Goal: Task Accomplishment & Management: Use online tool/utility

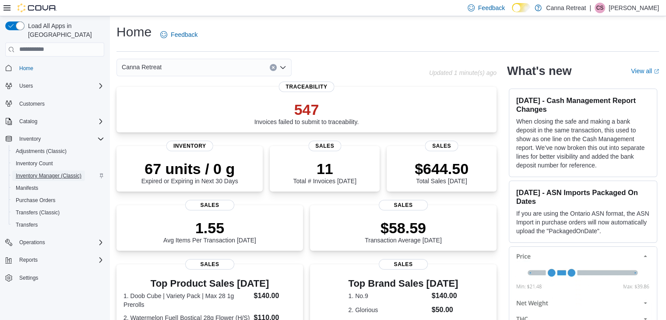
click at [29, 172] on span "Inventory Manager (Classic)" at bounding box center [49, 175] width 66 height 7
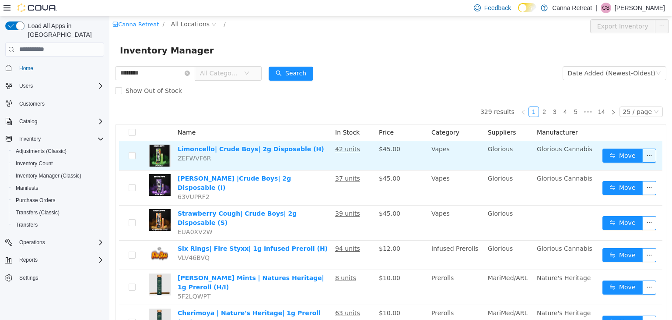
type input "********"
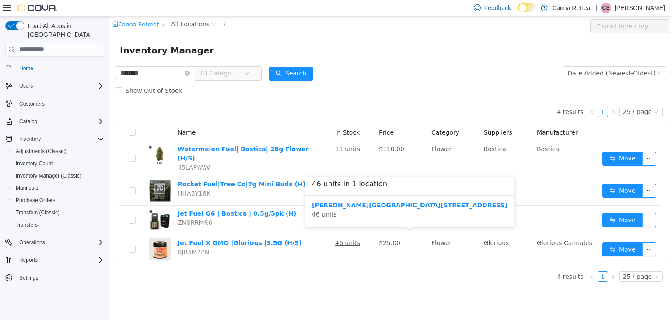
click at [348, 216] on div "[PERSON_NAME][GEOGRAPHIC_DATA][STREET_ADDRESS] 46 units" at bounding box center [410, 209] width 196 height 18
click at [348, 201] on b "[PERSON_NAME][GEOGRAPHIC_DATA][STREET_ADDRESS]" at bounding box center [410, 204] width 196 height 7
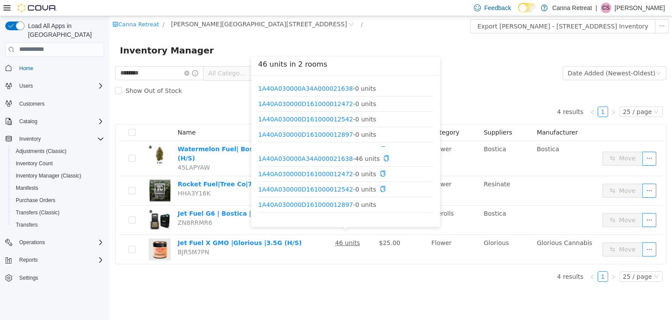
scroll to position [26, 0]
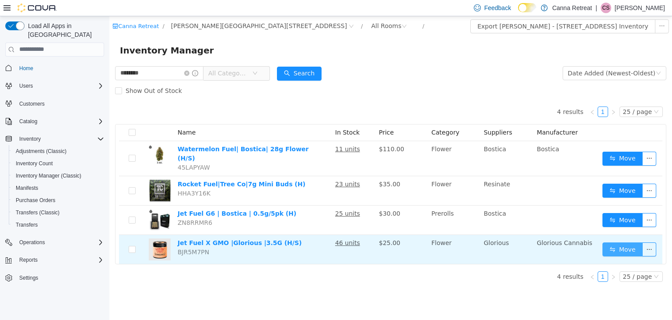
click at [616, 242] on button "Move" at bounding box center [623, 249] width 40 height 14
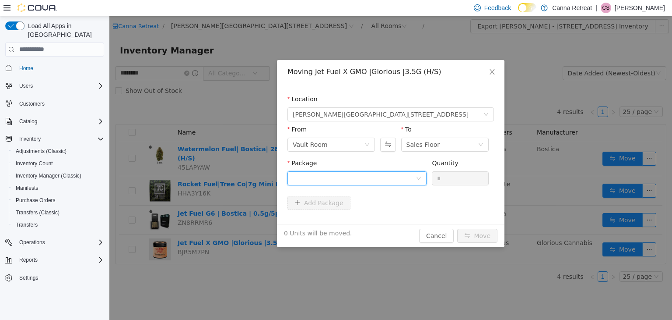
click at [348, 184] on div at bounding box center [357, 178] width 139 height 14
click at [354, 237] on div "Moving Jet Fuel X GMO |Glorious |3.5G (H/S) Location [PERSON_NAME][GEOGRAPHIC_D…" at bounding box center [391, 153] width 228 height 187
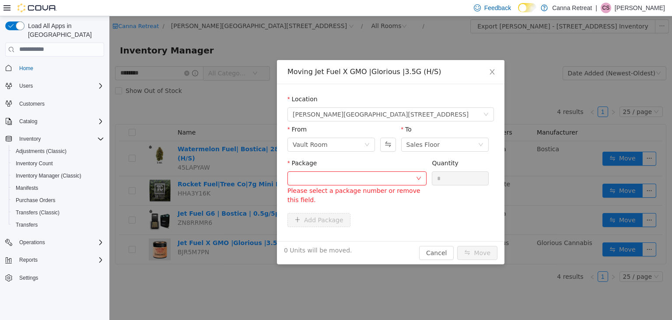
click at [357, 185] on div "Please select a package number or remove this field." at bounding box center [357, 186] width 139 height 31
click at [357, 184] on div at bounding box center [354, 177] width 123 height 13
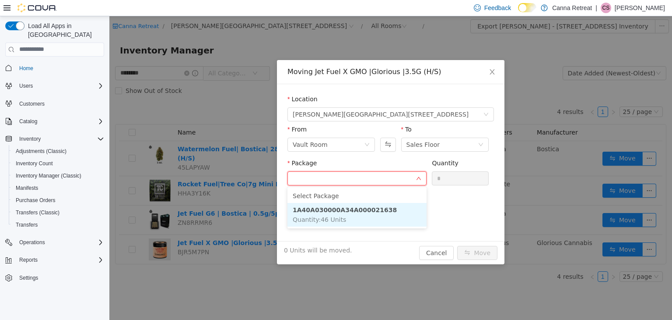
click at [360, 216] on li "1A40A030000A34A000021638 Quantity : 46 Units" at bounding box center [357, 214] width 139 height 24
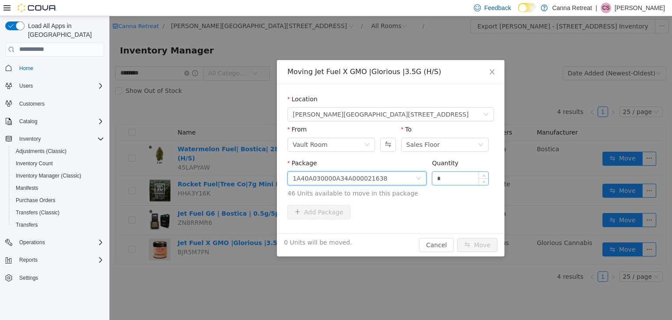
click at [465, 178] on input "*" at bounding box center [461, 177] width 56 height 13
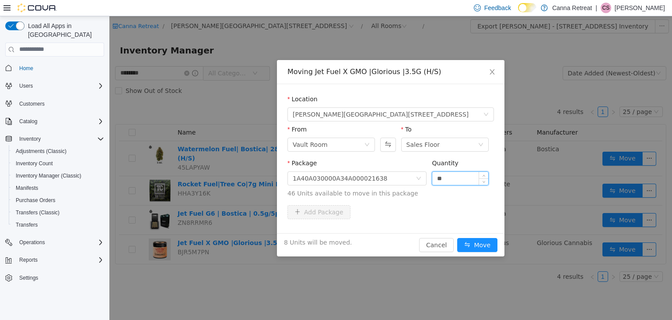
type input "**"
click at [458, 237] on button "Move" at bounding box center [478, 244] width 40 height 14
